Goal: Find specific page/section: Find specific page/section

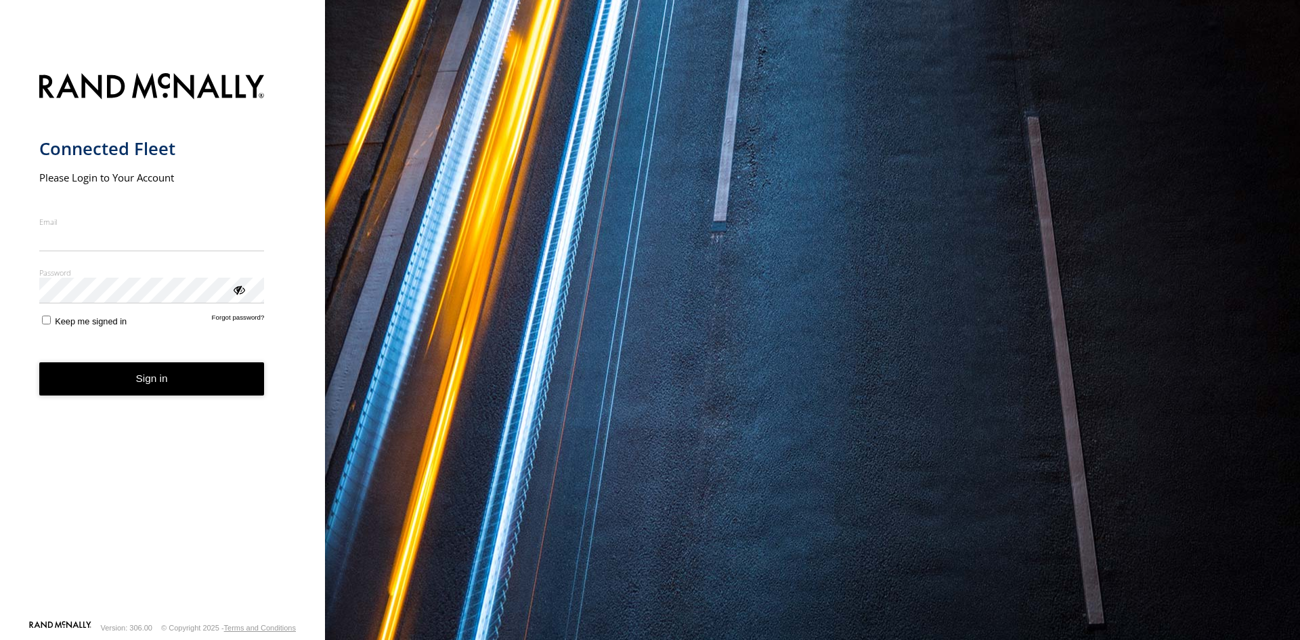
type input "**********"
click at [172, 391] on button "Sign in" at bounding box center [151, 378] width 225 height 33
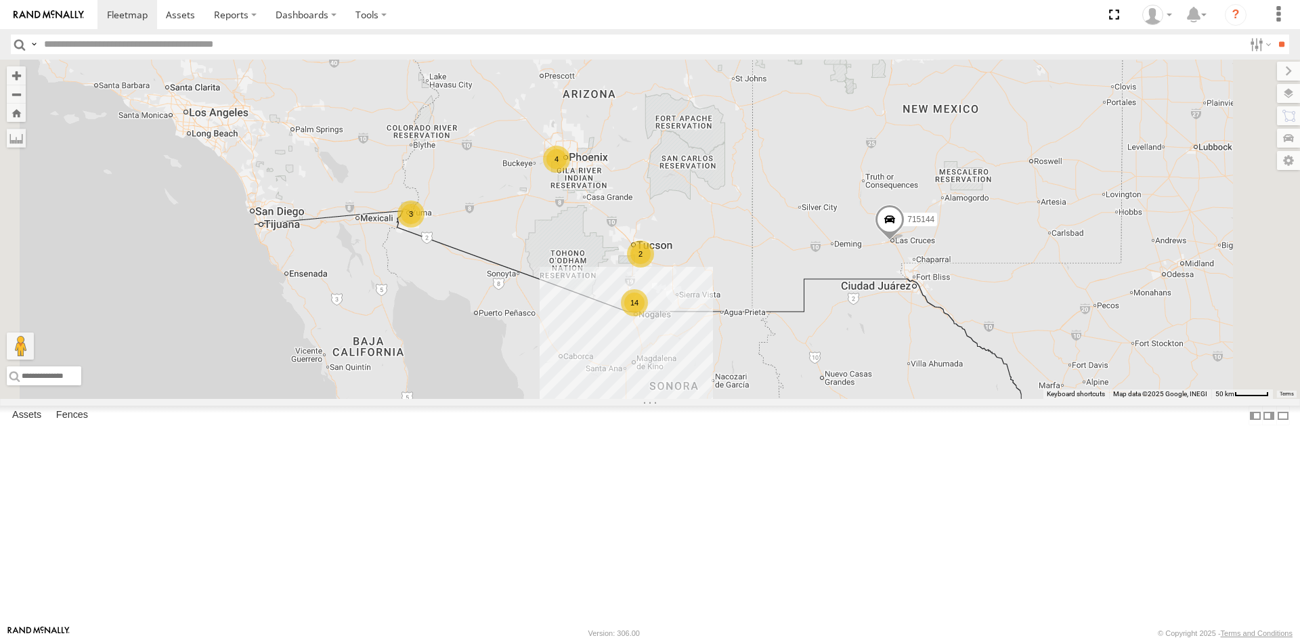
click at [0, 0] on div "P9" at bounding box center [0, 0] width 0 height 0
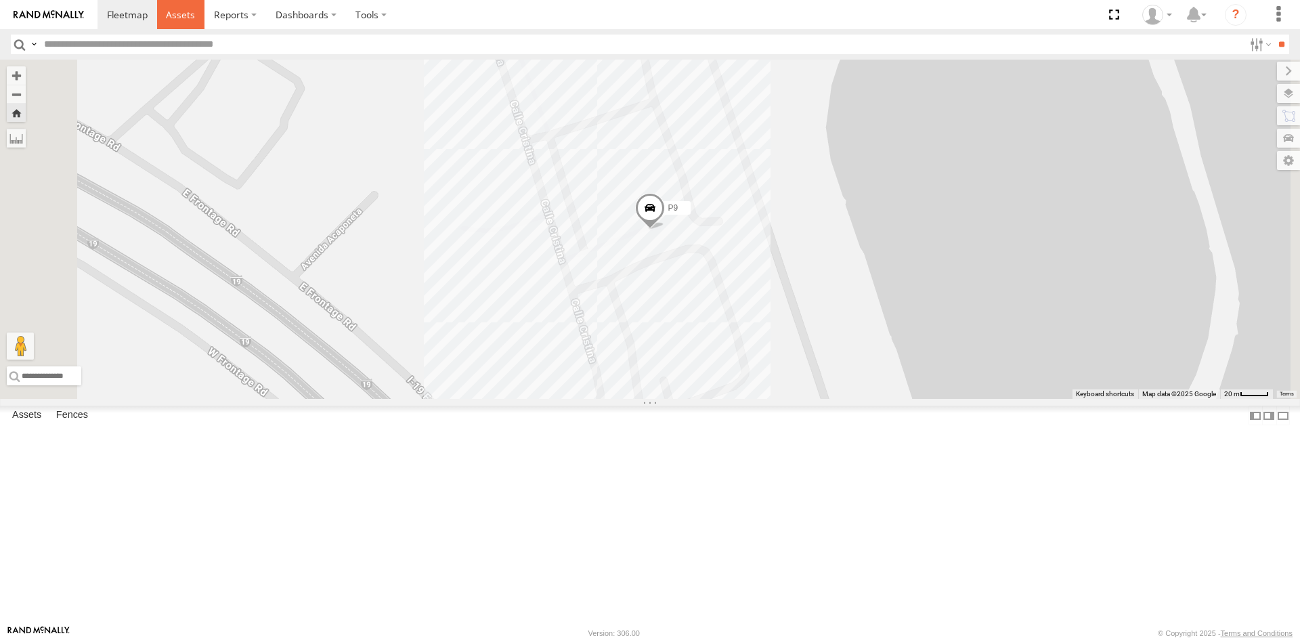
click at [190, 12] on span at bounding box center [180, 14] width 29 height 13
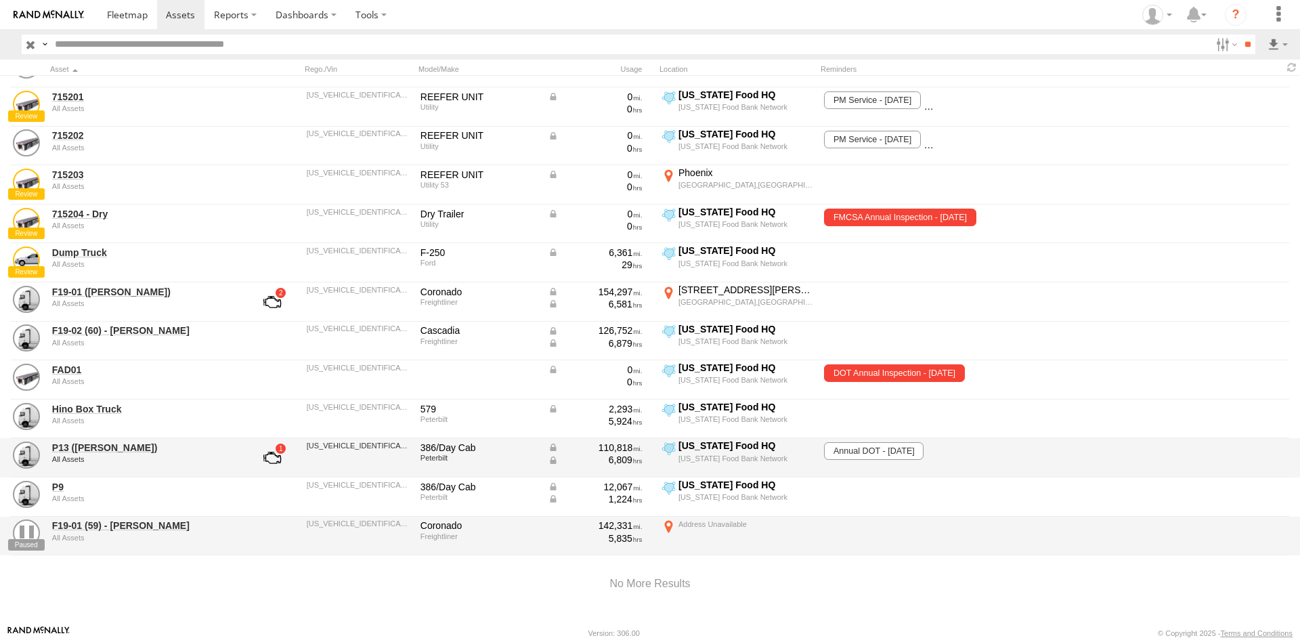
scroll to position [510, 0]
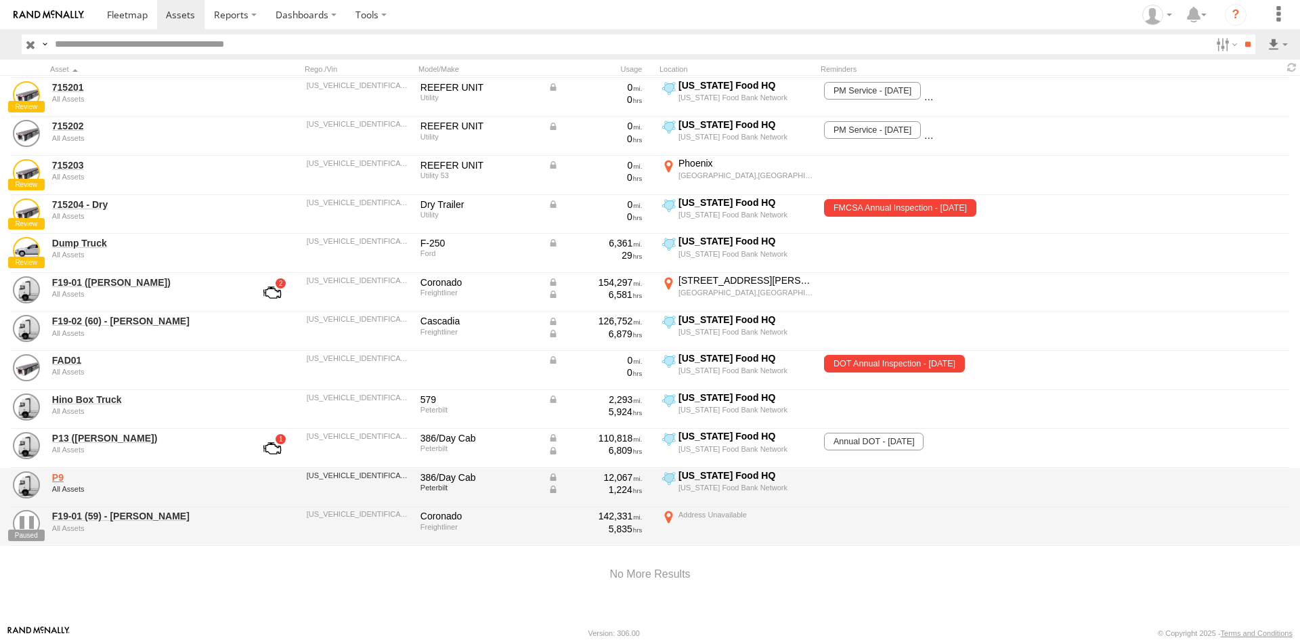
click at [89, 471] on link "P9" at bounding box center [145, 477] width 186 height 12
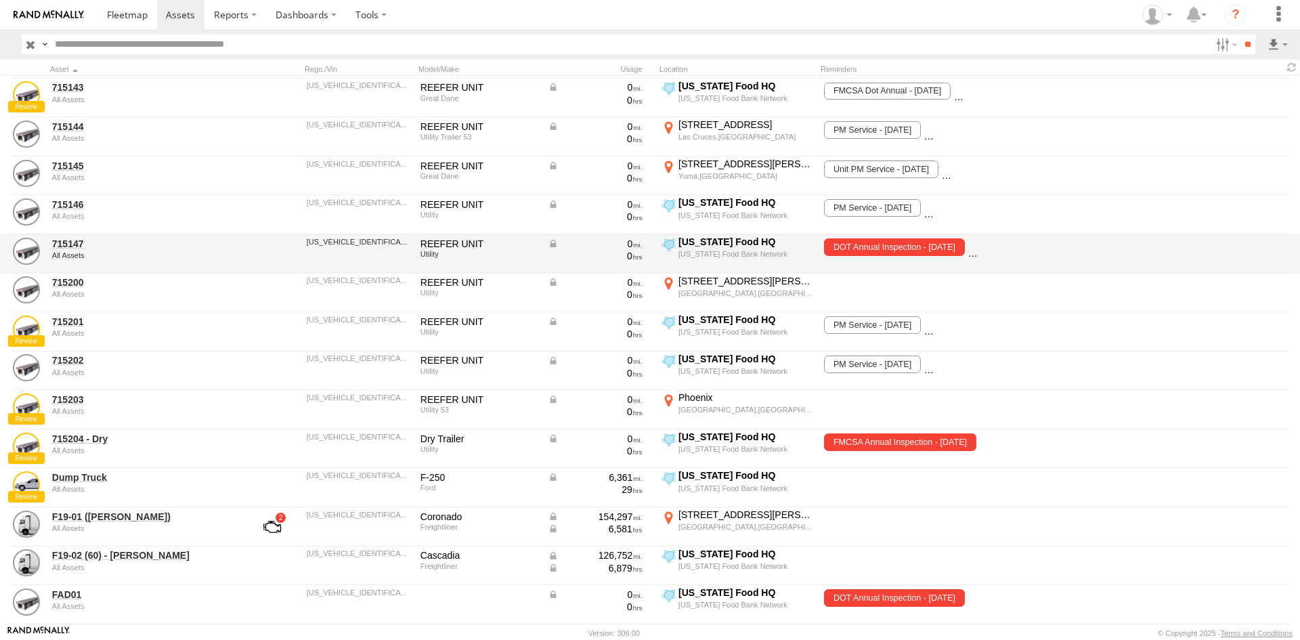
scroll to position [339, 0]
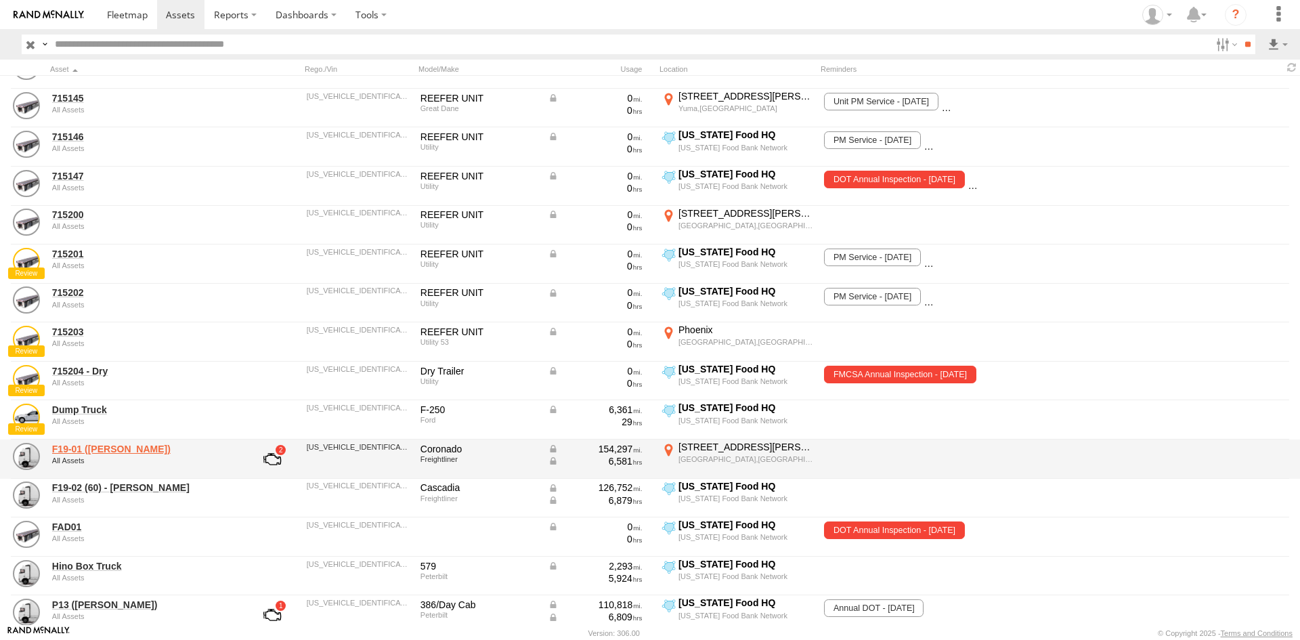
click at [73, 448] on link "F19-01 ([PERSON_NAME])" at bounding box center [145, 449] width 186 height 12
